Goal: Obtain resource: Download file/media

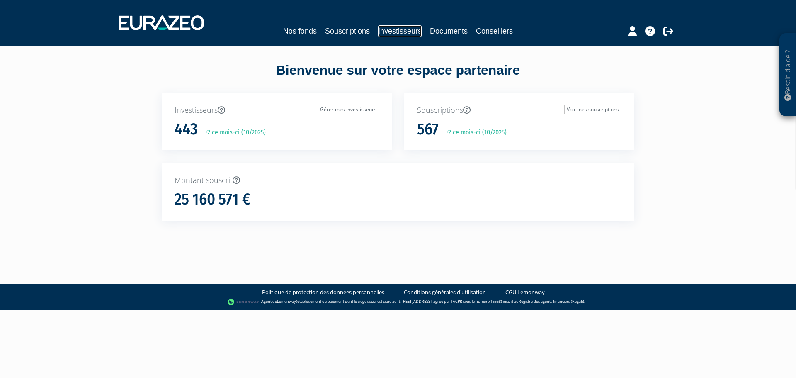
click at [402, 33] on link "Investisseurs" at bounding box center [400, 31] width 44 height 12
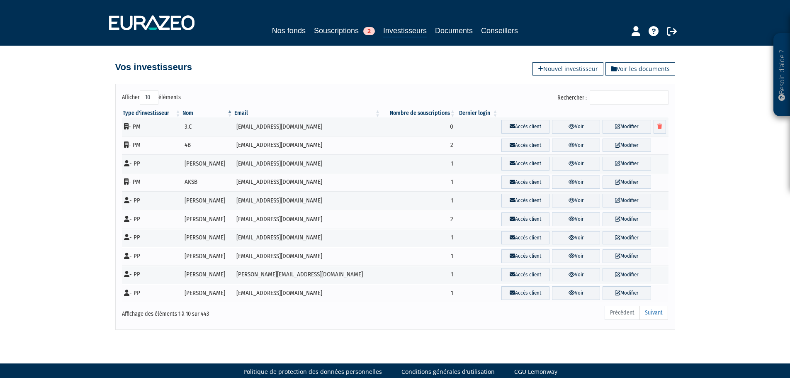
click at [635, 99] on input "Rechercher :" at bounding box center [628, 97] width 79 height 14
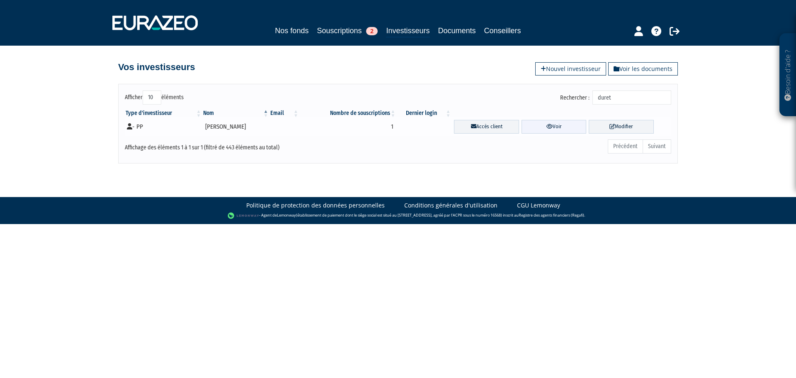
type input "duret"
click at [541, 128] on link "Voir" at bounding box center [553, 127] width 65 height 14
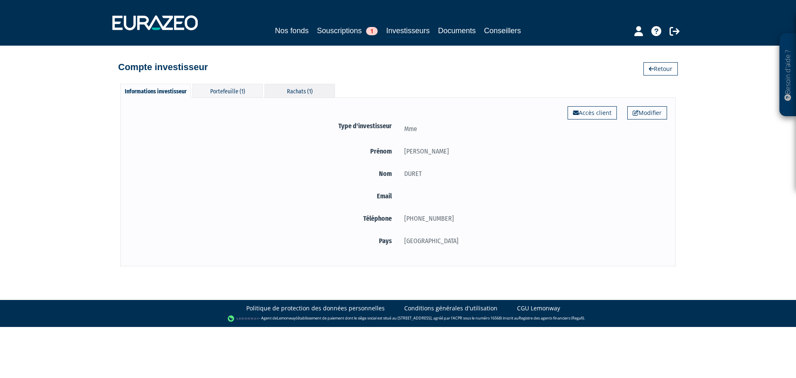
click at [288, 91] on div "Rachats (1)" at bounding box center [299, 91] width 70 height 14
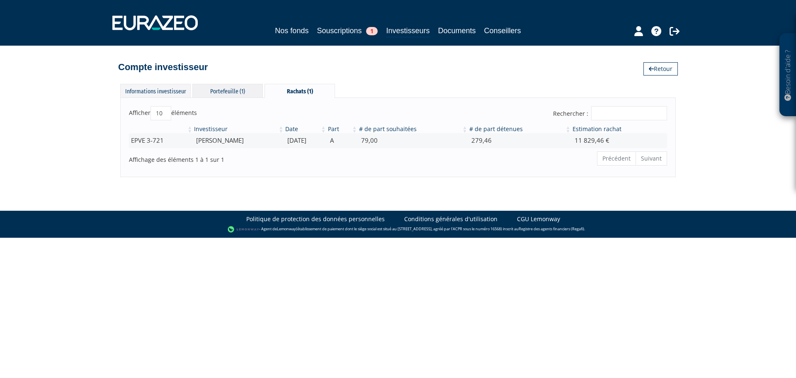
click at [232, 92] on div "Portefeuille (1)" at bounding box center [227, 91] width 70 height 14
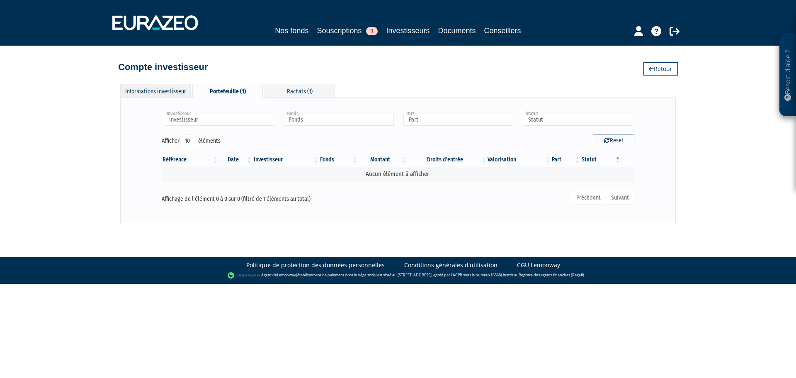
click at [172, 95] on div "Informations investisseur" at bounding box center [155, 91] width 70 height 14
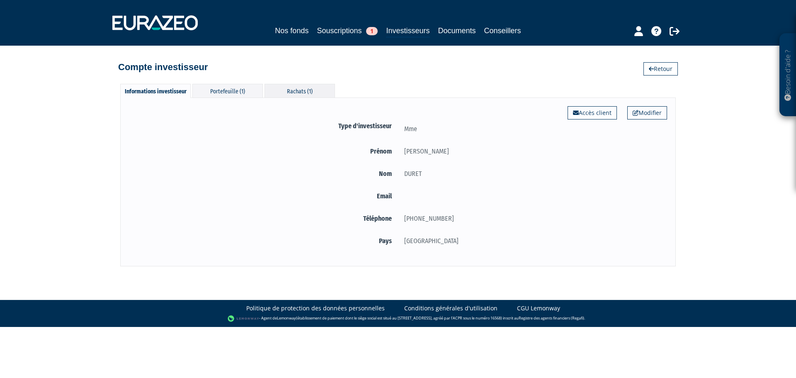
click at [277, 87] on div "Rachats (1)" at bounding box center [299, 91] width 70 height 14
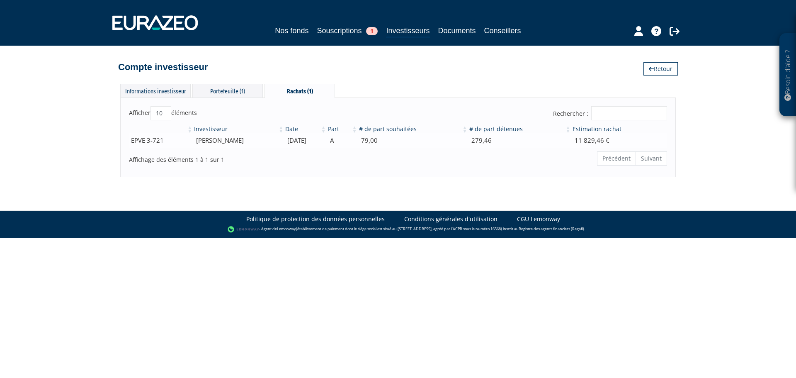
click at [278, 139] on td "[PERSON_NAME]" at bounding box center [238, 140] width 91 height 15
click at [216, 138] on td "[PERSON_NAME]" at bounding box center [238, 140] width 91 height 15
click at [155, 143] on td "EPVE 3-721" at bounding box center [161, 140] width 64 height 15
click at [591, 138] on td "11 829,46 €" at bounding box center [619, 140] width 95 height 15
click at [414, 32] on link "Investisseurs" at bounding box center [408, 31] width 44 height 13
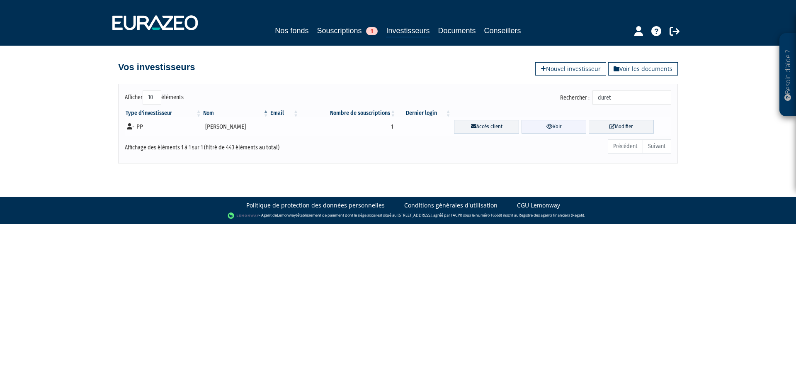
click at [543, 128] on link "Voir" at bounding box center [553, 127] width 65 height 14
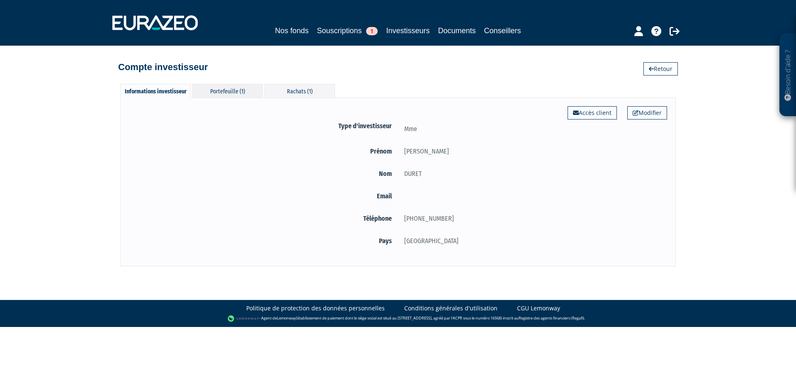
click at [233, 91] on div "Portefeuille (1)" at bounding box center [227, 91] width 70 height 14
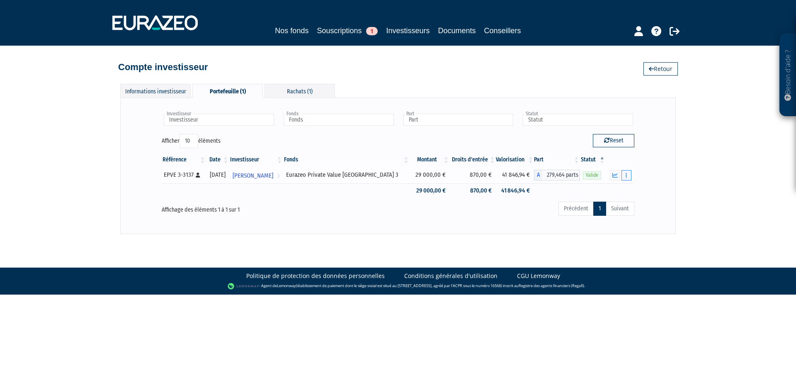
click at [626, 177] on icon "button" at bounding box center [625, 174] width 1 height 5
click at [610, 206] on link "Historique de rachat(s)" at bounding box center [594, 206] width 68 height 14
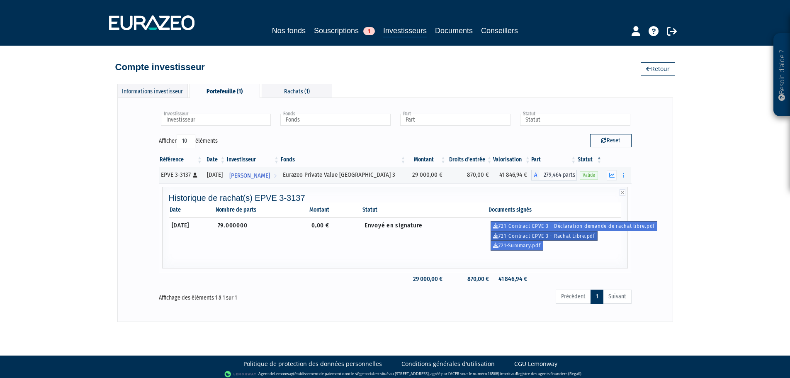
click at [581, 236] on link "721-Contract-EPVE 3 - Rachat Libre.pdf" at bounding box center [543, 236] width 107 height 10
click at [279, 91] on div "Rachats (1)" at bounding box center [297, 91] width 70 height 14
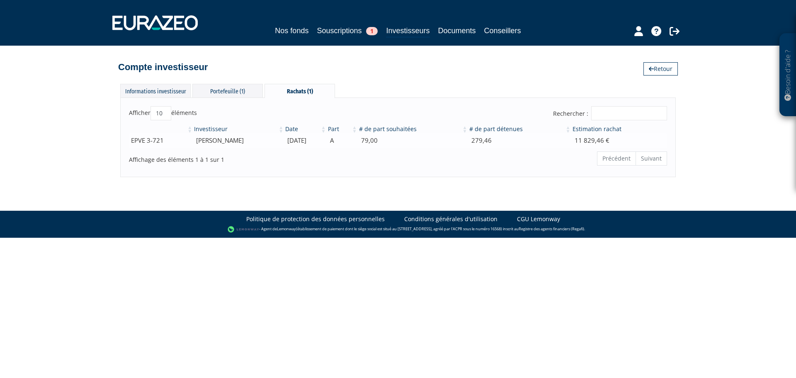
click at [270, 140] on td "[PERSON_NAME]" at bounding box center [238, 140] width 91 height 15
click at [268, 141] on td "[PERSON_NAME]" at bounding box center [238, 140] width 91 height 15
click at [233, 88] on div "Portefeuille (1)" at bounding box center [227, 91] width 70 height 14
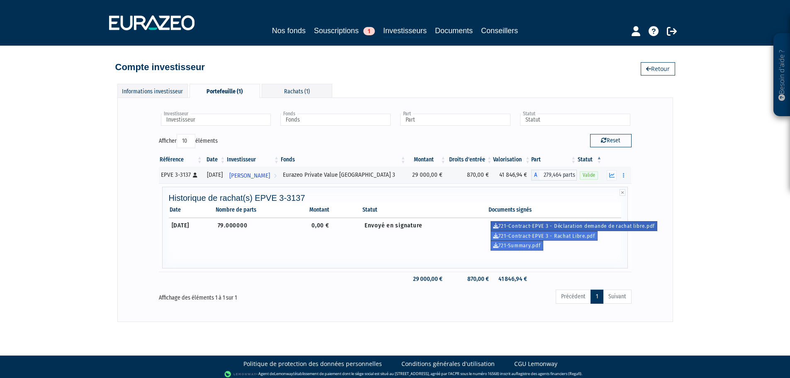
click at [525, 225] on link "721-Contract-EPVE 3 - Déclaration demande de rachat libre.pdf" at bounding box center [573, 226] width 167 height 10
